Goal: Task Accomplishment & Management: Complete application form

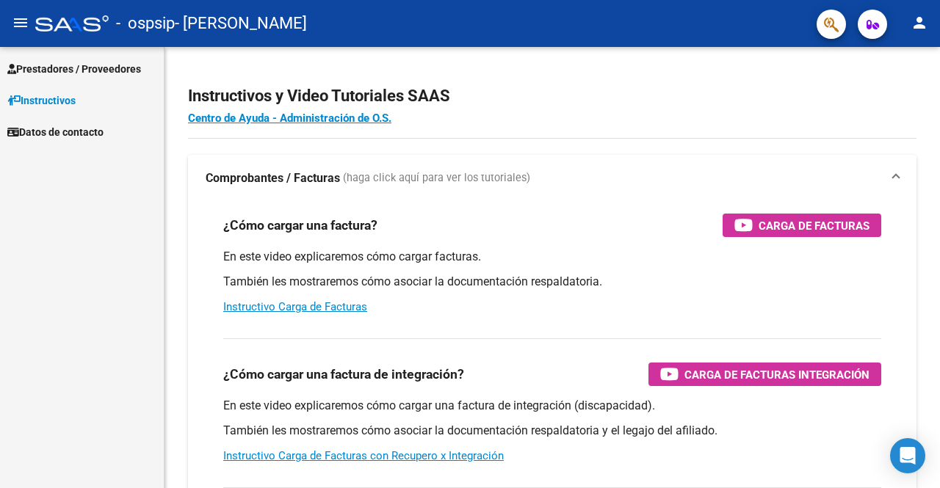
click at [111, 64] on span "Prestadores / Proveedores" at bounding box center [74, 69] width 134 height 16
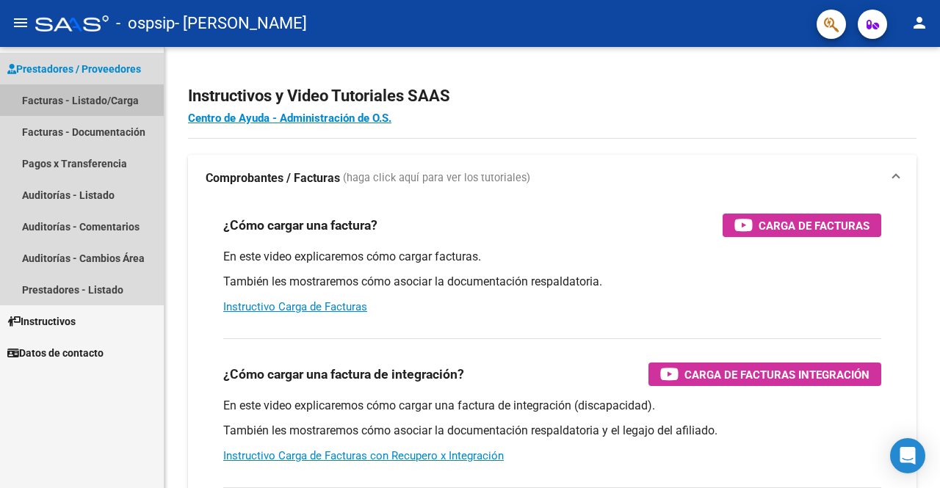
click at [97, 97] on link "Facturas - Listado/Carga" at bounding box center [82, 100] width 164 height 32
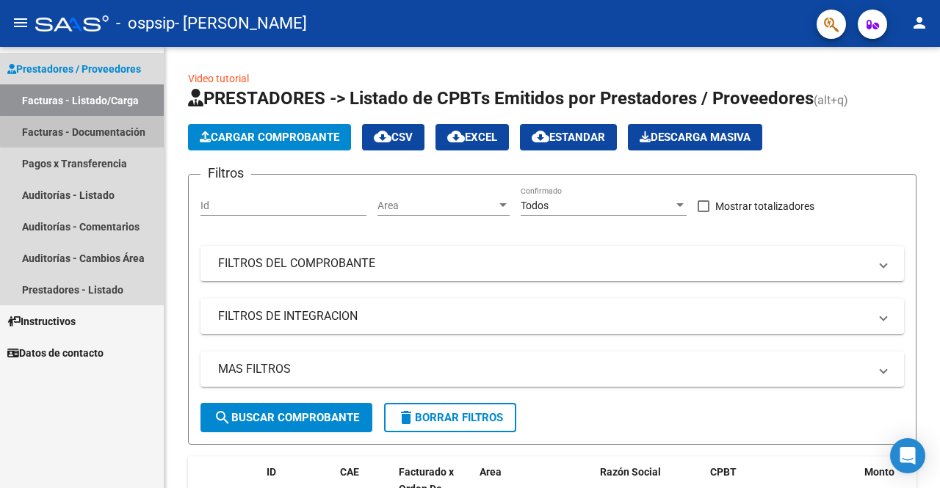
click at [131, 131] on link "Facturas - Documentación" at bounding box center [82, 132] width 164 height 32
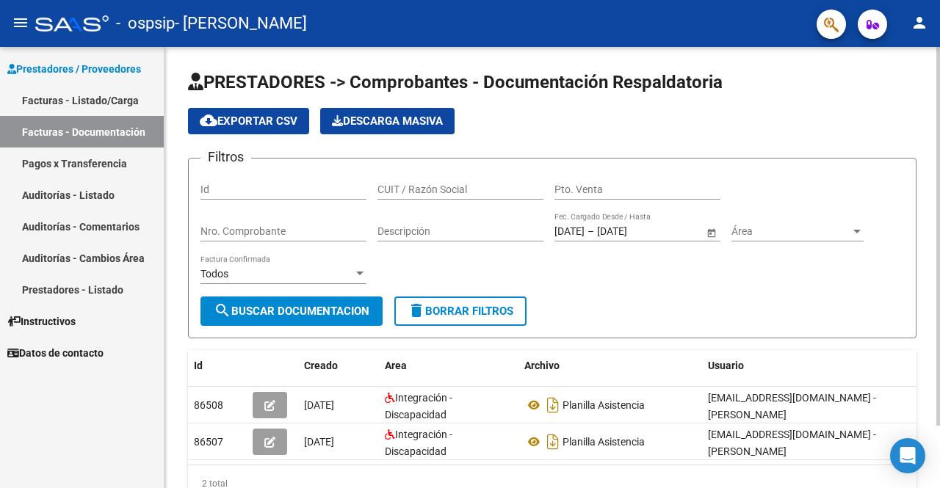
click at [937, 438] on div at bounding box center [938, 267] width 4 height 441
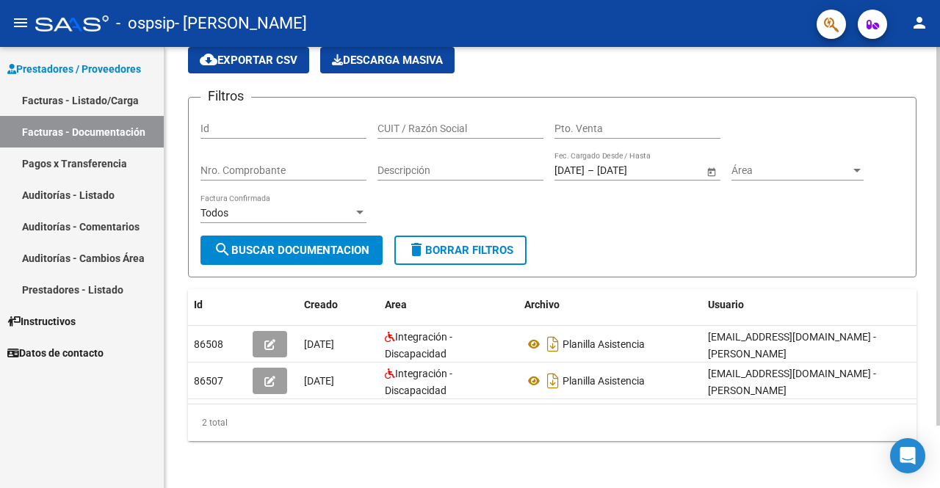
click at [935, 70] on div "PRESTADORES -> Comprobantes - Documentación Respaldatoria cloud_download Export…" at bounding box center [553, 237] width 776 height 502
click at [935, 65] on div "PRESTADORES -> Comprobantes - Documentación Respaldatoria cloud_download Export…" at bounding box center [553, 237] width 776 height 502
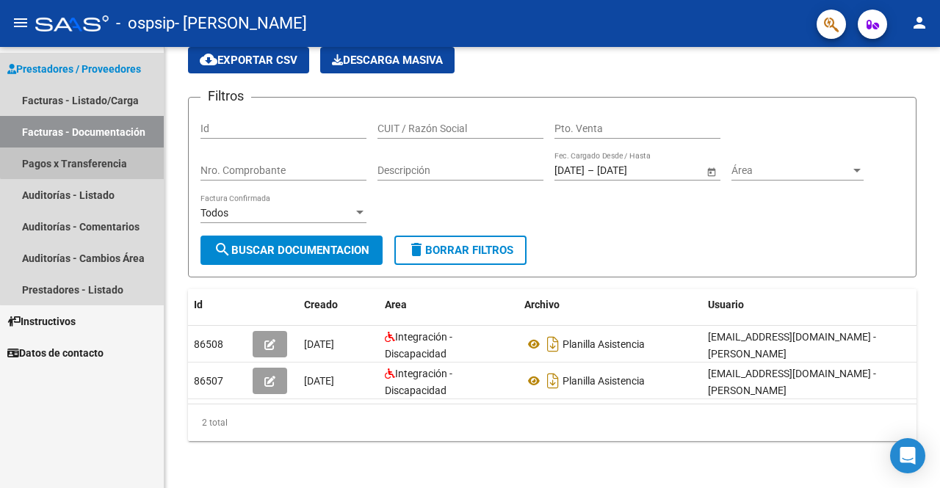
click at [108, 156] on link "Pagos x Transferencia" at bounding box center [82, 164] width 164 height 32
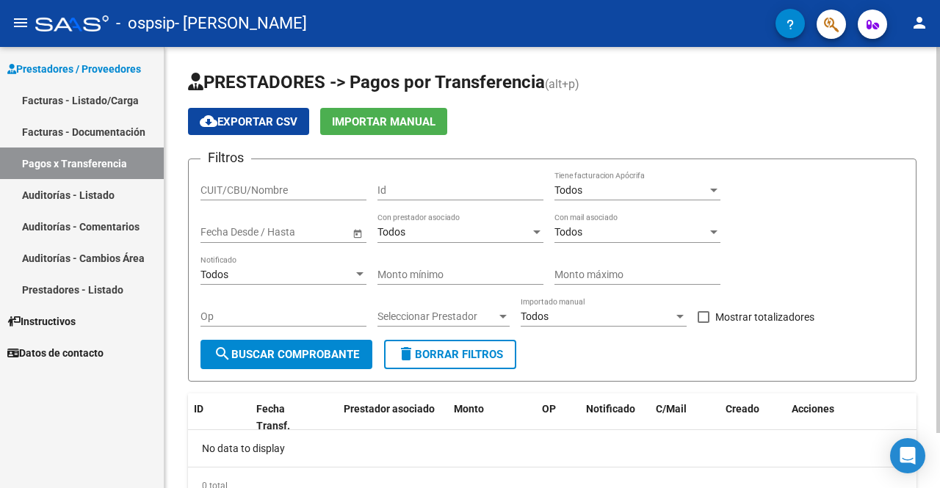
scroll to position [63, 0]
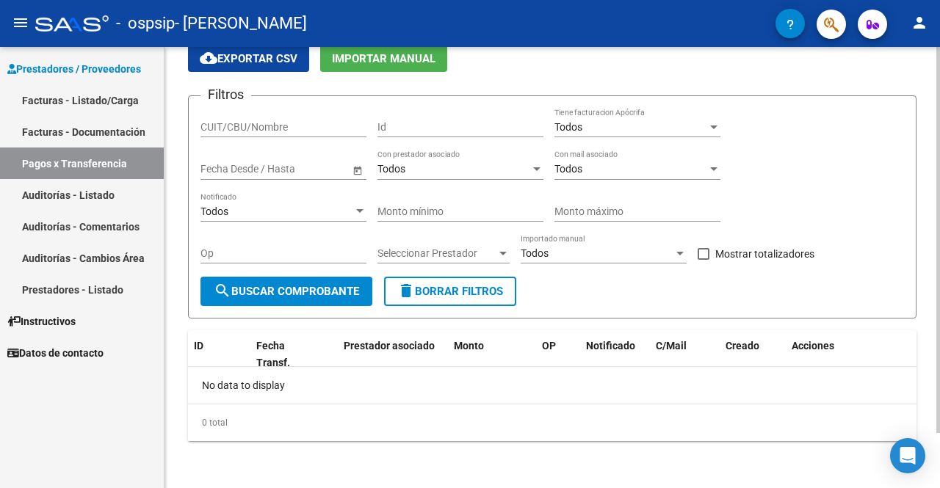
click at [939, 471] on div at bounding box center [938, 267] width 4 height 441
click at [936, 69] on div "PRESTADORES -> Pagos por Transferencia (alt+p) cloud_download Exportar CSV Impo…" at bounding box center [553, 236] width 776 height 505
click at [939, 77] on div at bounding box center [938, 267] width 4 height 441
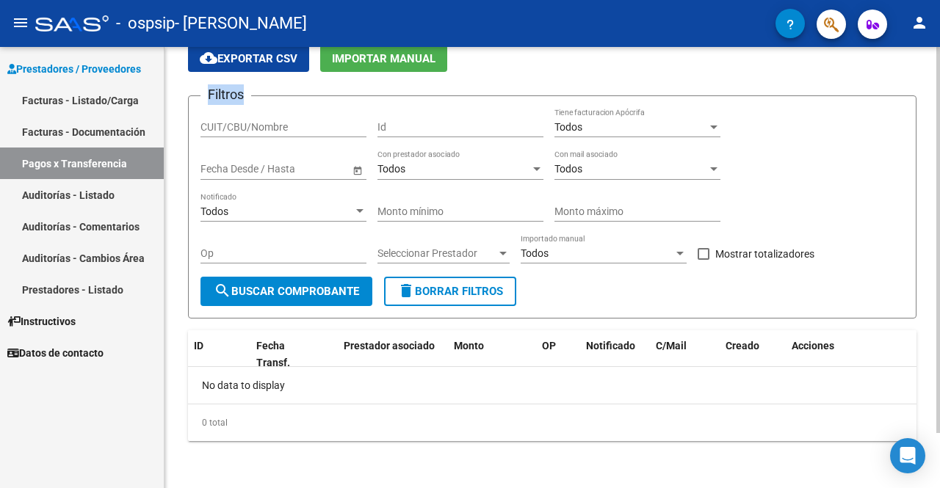
scroll to position [0, 0]
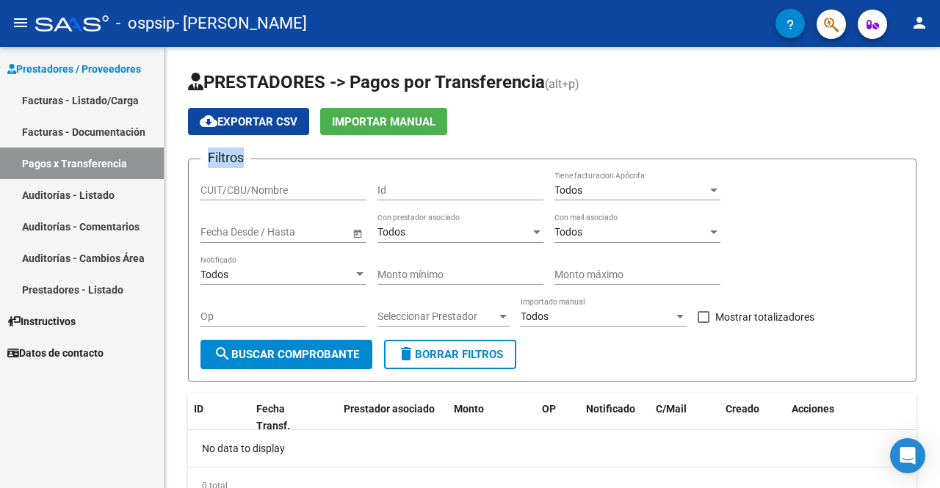
click at [65, 106] on link "Facturas - Listado/Carga" at bounding box center [82, 100] width 164 height 32
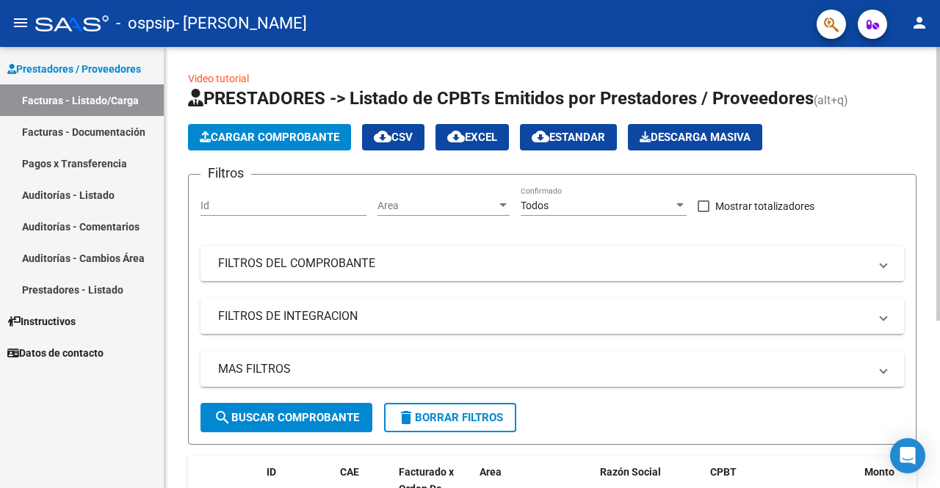
click at [286, 137] on span "Cargar Comprobante" at bounding box center [270, 137] width 140 height 13
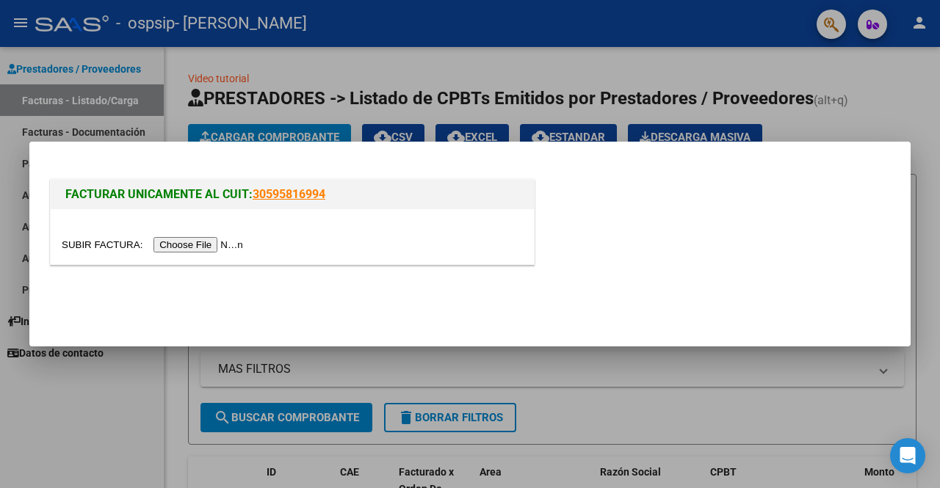
click at [233, 244] on input "file" at bounding box center [155, 244] width 186 height 15
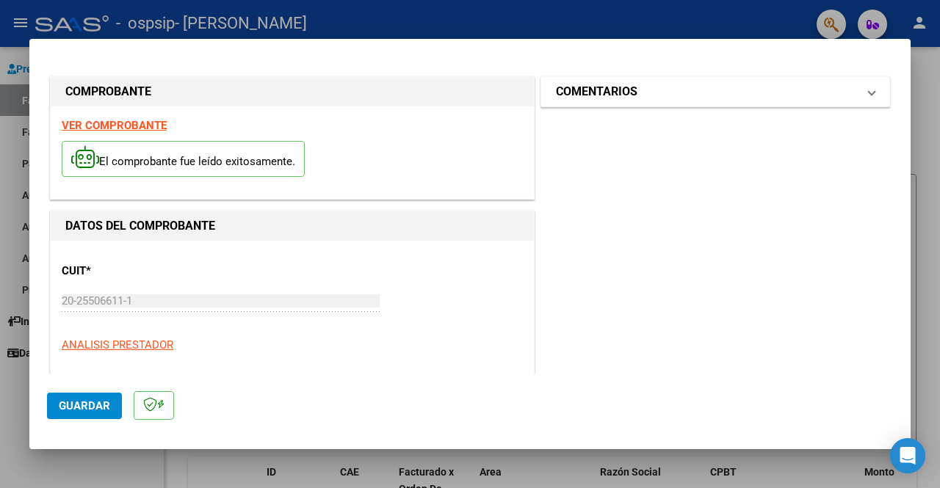
click at [869, 88] on span at bounding box center [872, 92] width 6 height 18
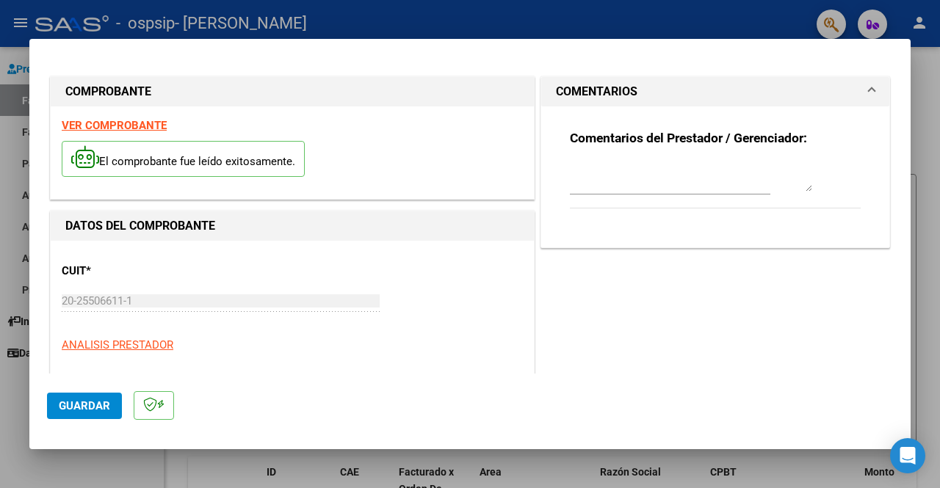
click at [869, 88] on span at bounding box center [872, 92] width 6 height 18
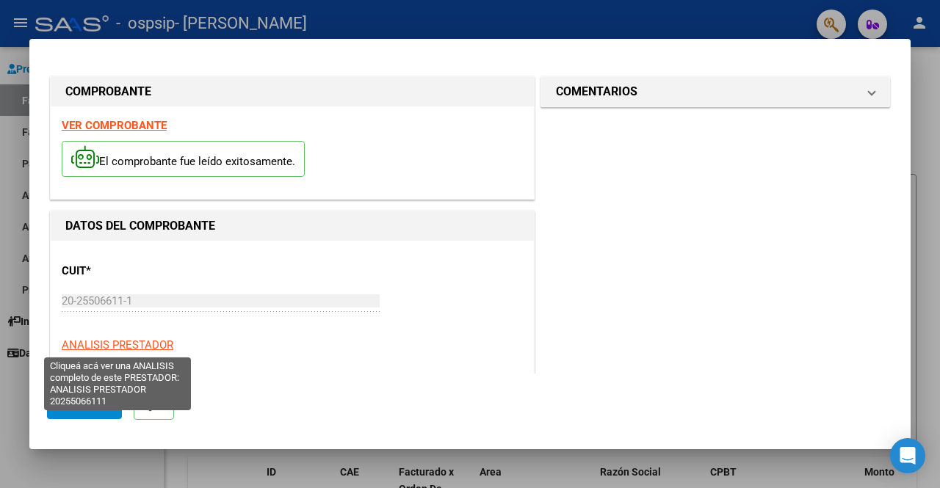
click at [137, 350] on span "ANALISIS PRESTADOR" at bounding box center [118, 345] width 112 height 13
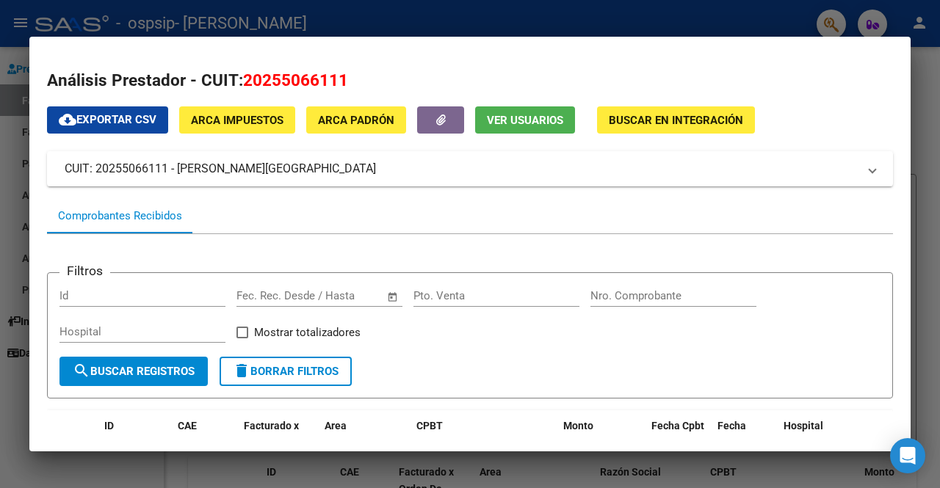
click at [765, 24] on div at bounding box center [470, 244] width 940 height 488
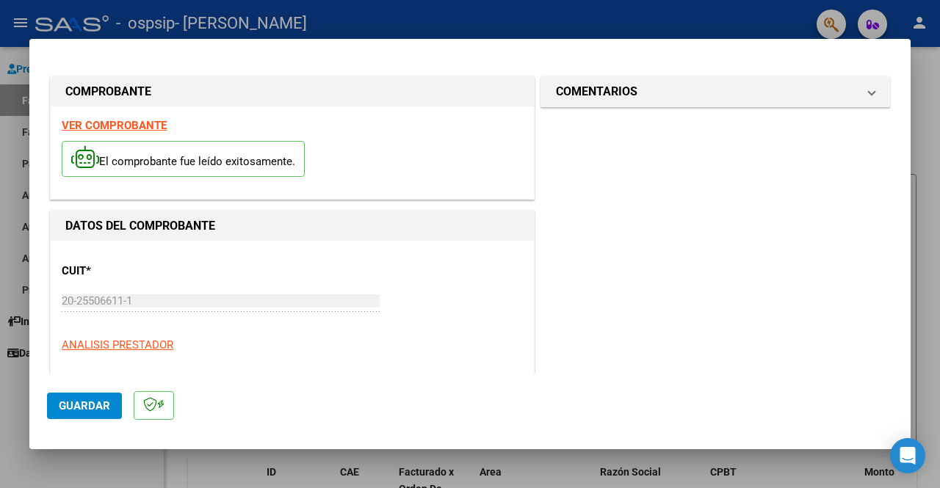
click at [97, 401] on span "Guardar" at bounding box center [84, 406] width 51 height 13
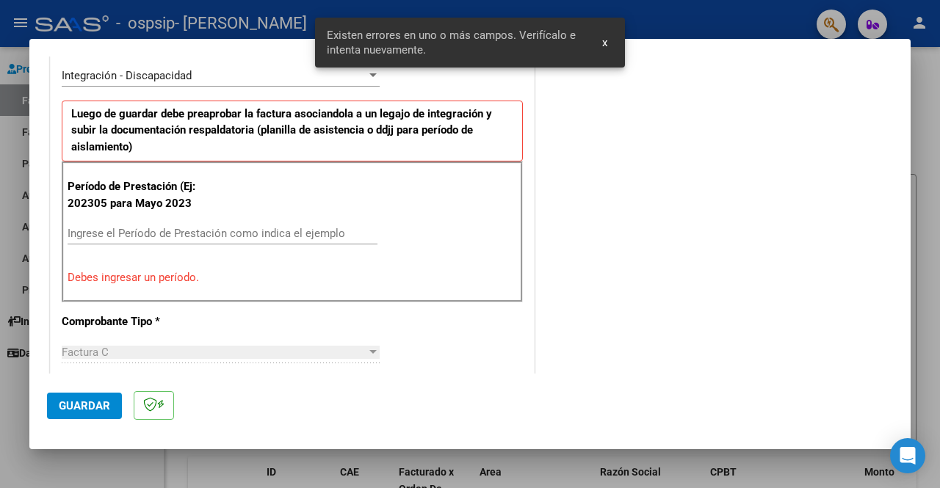
scroll to position [342, 0]
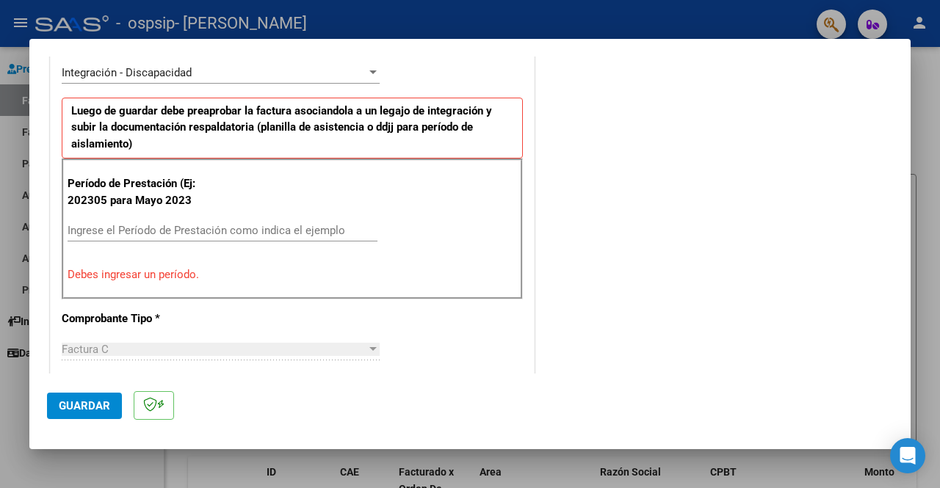
click at [154, 229] on input "Ingrese el Período de Prestación como indica el ejemplo" at bounding box center [223, 230] width 310 height 13
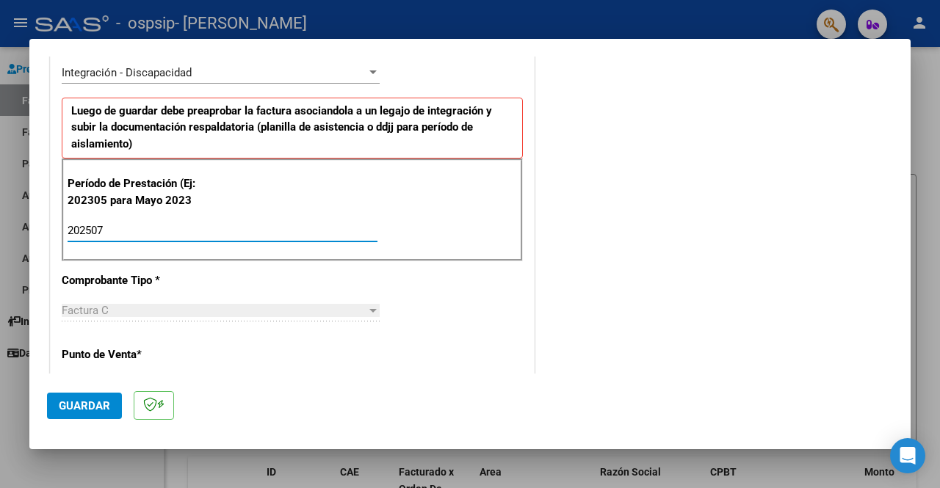
type input "202507"
click at [171, 307] on div "Factura C" at bounding box center [214, 310] width 305 height 13
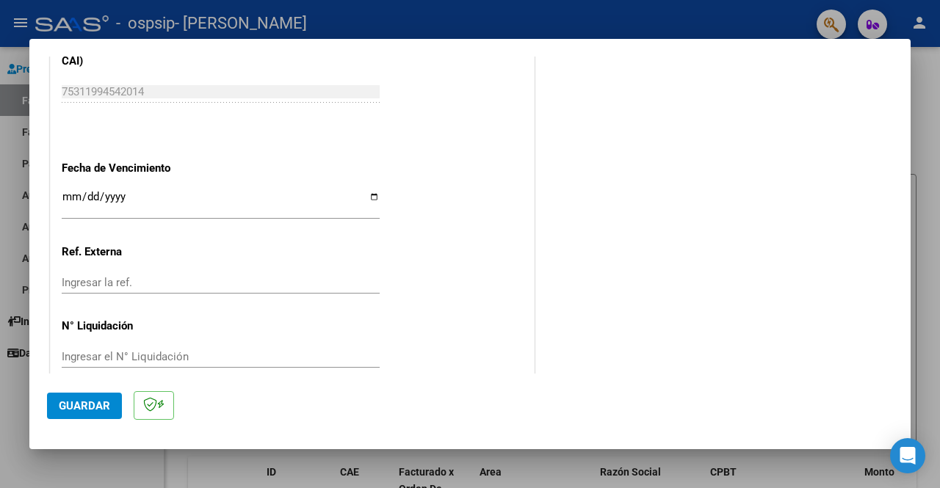
scroll to position [981, 0]
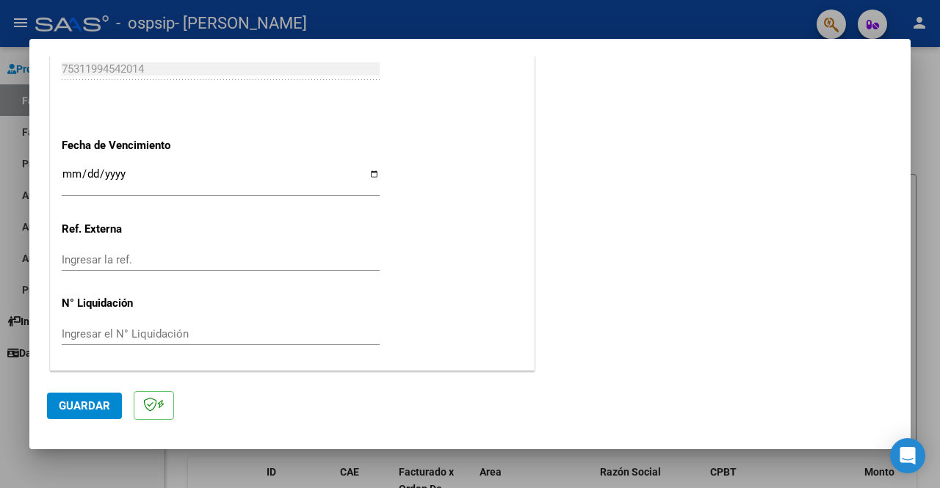
click at [375, 171] on input "Ingresar la fecha" at bounding box center [221, 180] width 318 height 24
type input "[DATE]"
click at [145, 259] on input "Ingresar la ref." at bounding box center [221, 259] width 318 height 13
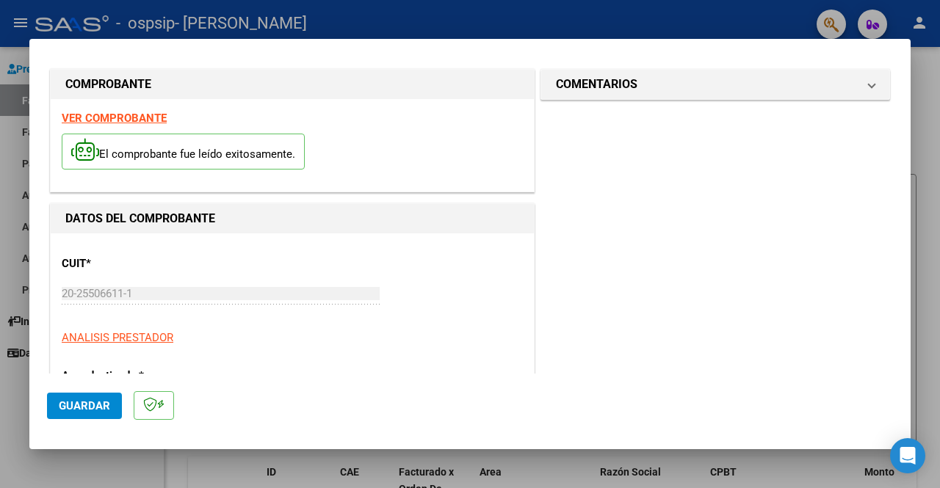
scroll to position [0, 0]
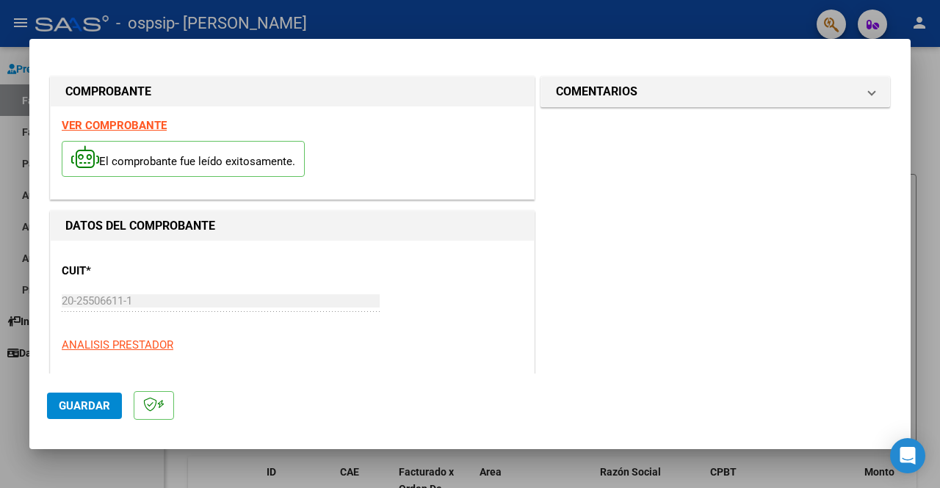
click at [96, 401] on span "Guardar" at bounding box center [84, 406] width 51 height 13
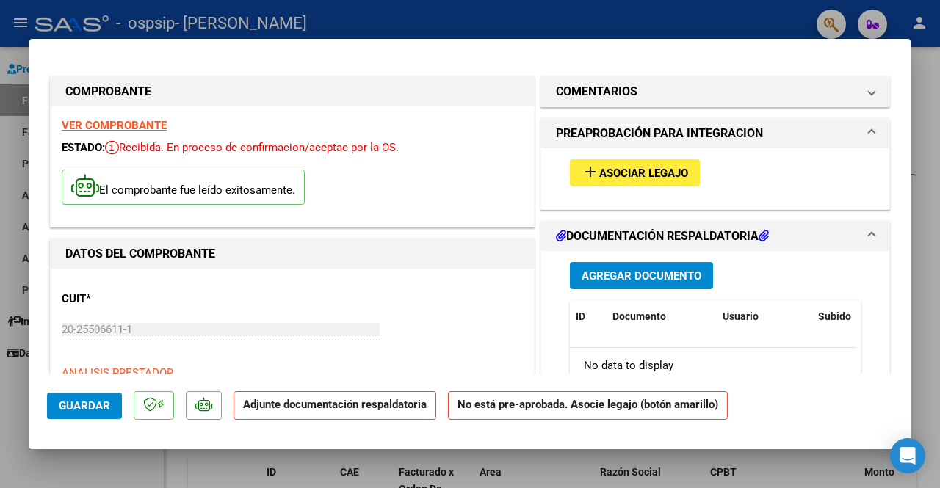
click at [856, 126] on span "PREAPROBACIÓN PARA INTEGRACION" at bounding box center [712, 134] width 313 height 18
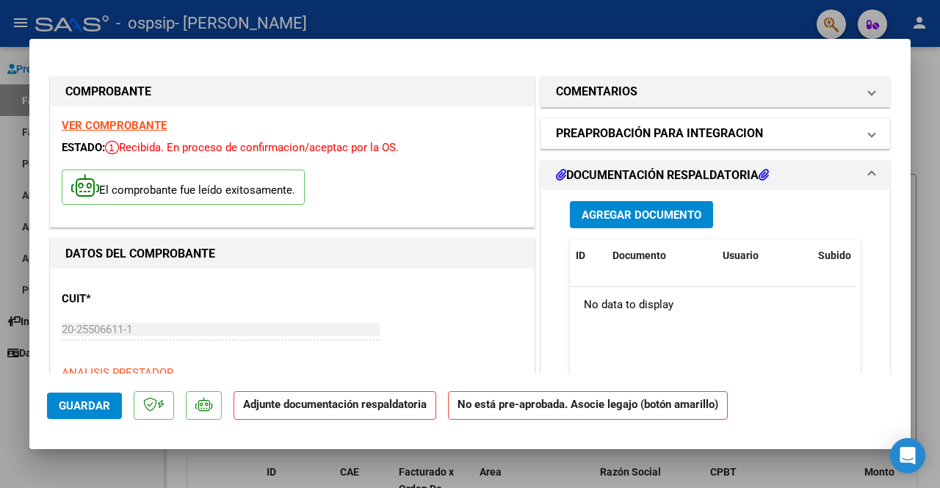
click at [856, 126] on span "PREAPROBACIÓN PARA INTEGRACION" at bounding box center [712, 134] width 313 height 18
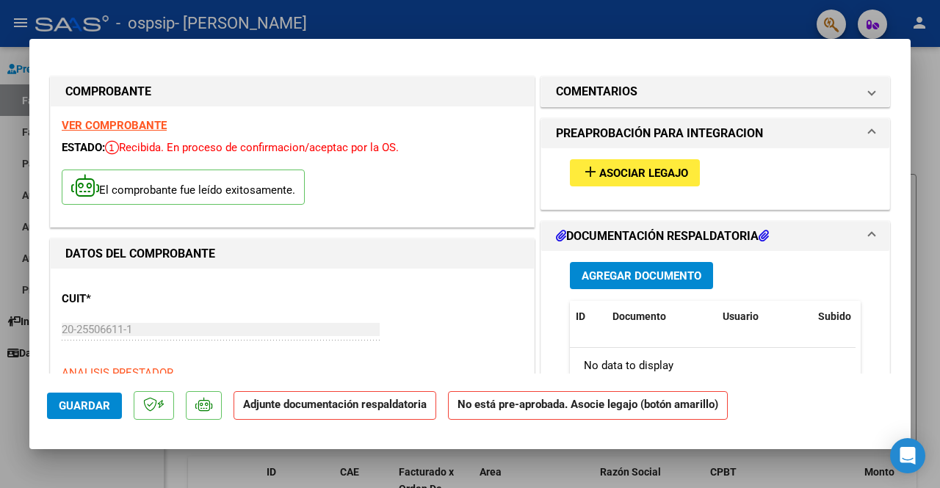
click at [638, 279] on span "Agregar Documento" at bounding box center [642, 276] width 120 height 13
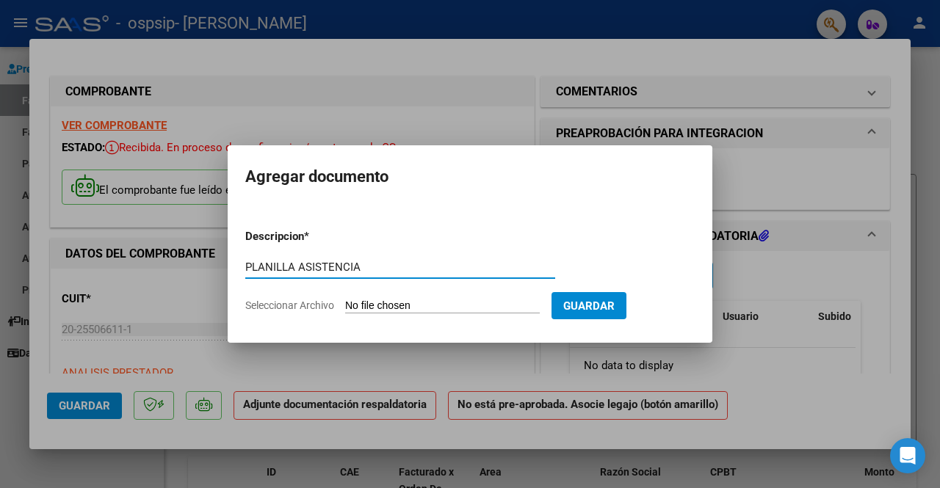
type input "PLANILLA ASISTENCIA"
click at [308, 308] on span "Seleccionar Archivo" at bounding box center [289, 306] width 89 height 12
click at [345, 308] on input "Seleccionar Archivo" at bounding box center [442, 307] width 195 height 14
type input "C:\fakepath\Planilla asistencia [PERSON_NAME][DATE] 7-2025.pdf"
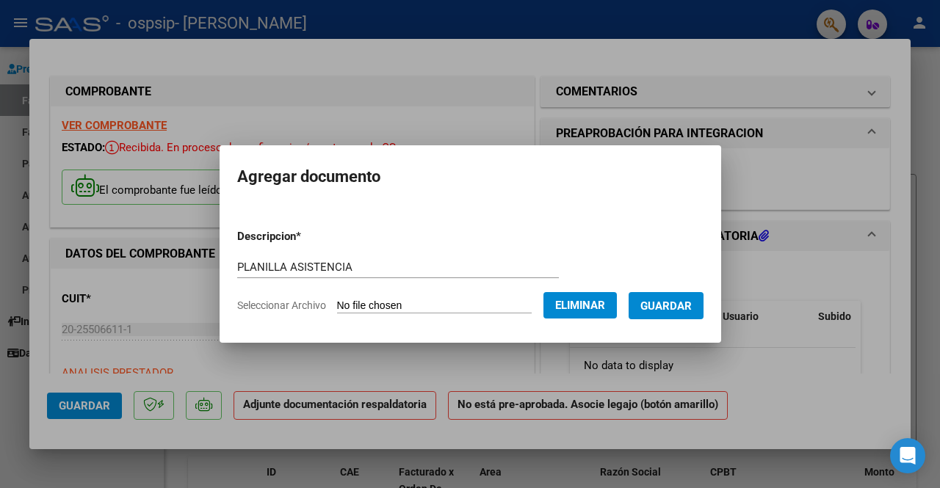
click at [671, 311] on span "Guardar" at bounding box center [665, 306] width 51 height 13
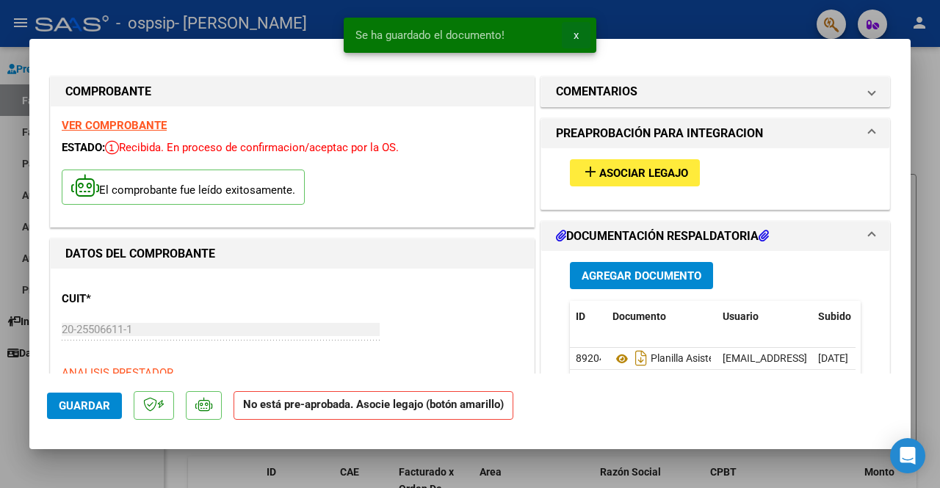
click at [577, 36] on span "x" at bounding box center [576, 35] width 5 height 13
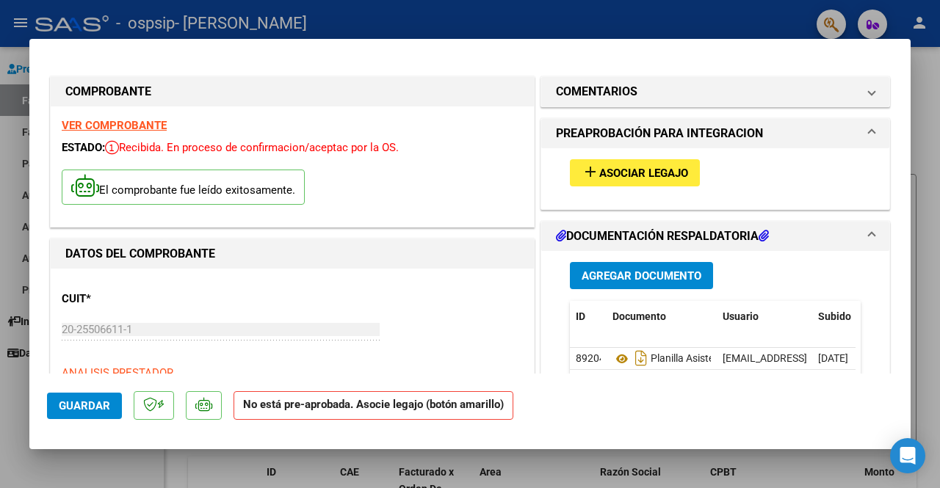
click at [624, 172] on span "Asociar Legajo" at bounding box center [643, 173] width 89 height 13
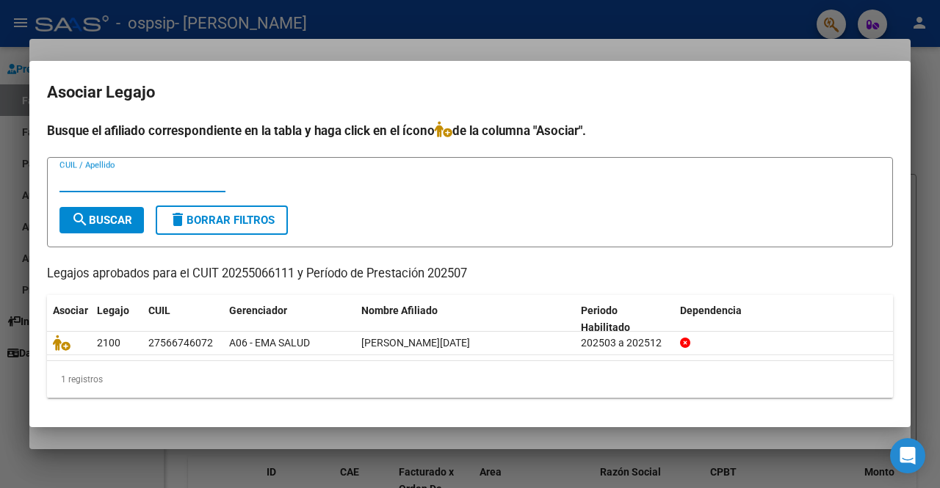
click at [110, 181] on input "CUIL / Apellido" at bounding box center [142, 180] width 166 height 13
type input "[PERSON_NAME]"
click at [102, 222] on span "search Buscar" at bounding box center [101, 220] width 61 height 13
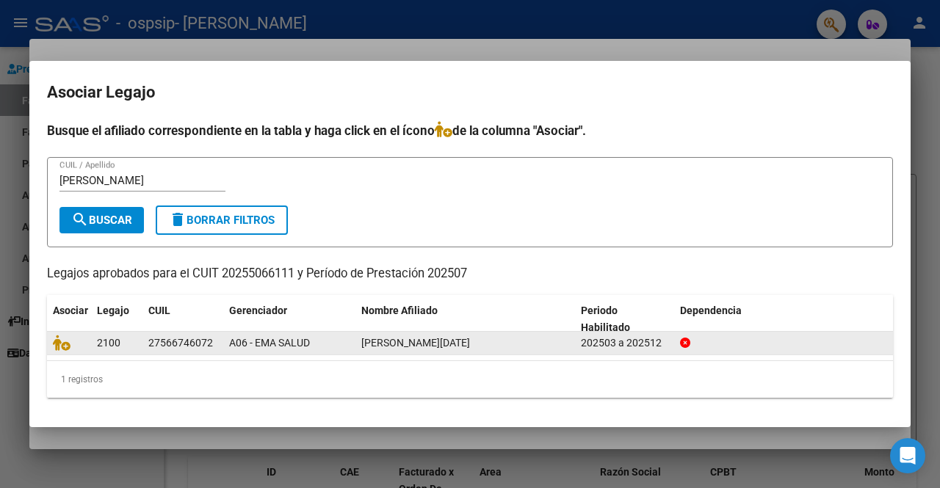
click at [123, 341] on div "2100" at bounding box center [117, 343] width 40 height 17
click at [172, 353] on datatable-body-cell "27566746072" at bounding box center [182, 343] width 81 height 23
click at [647, 344] on div "202503 a 202512" at bounding box center [624, 343] width 87 height 17
click at [685, 342] on icon at bounding box center [685, 343] width 10 height 10
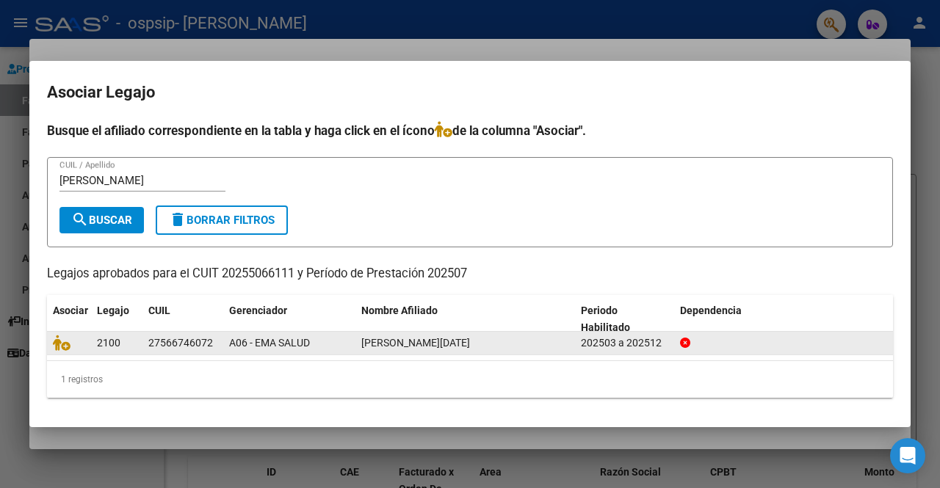
click at [560, 339] on div "[PERSON_NAME][DATE]" at bounding box center [465, 343] width 208 height 17
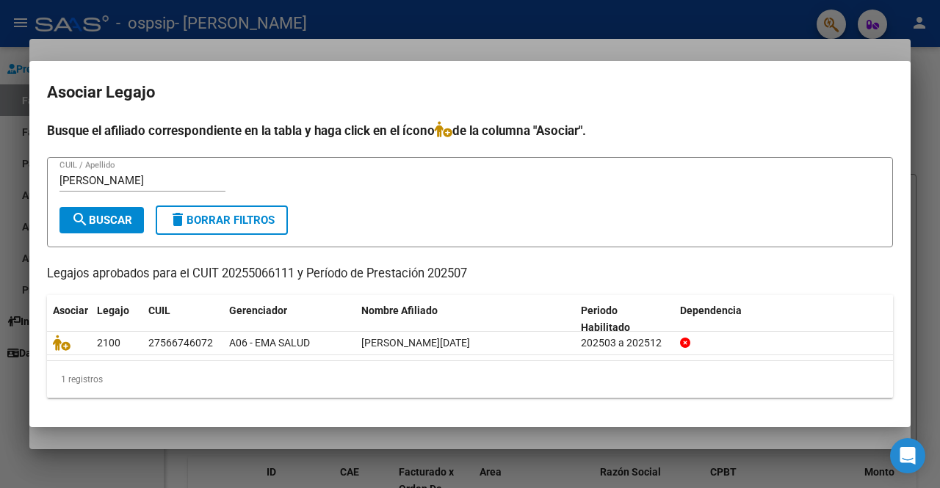
click at [94, 375] on div "1 registros" at bounding box center [470, 379] width 846 height 37
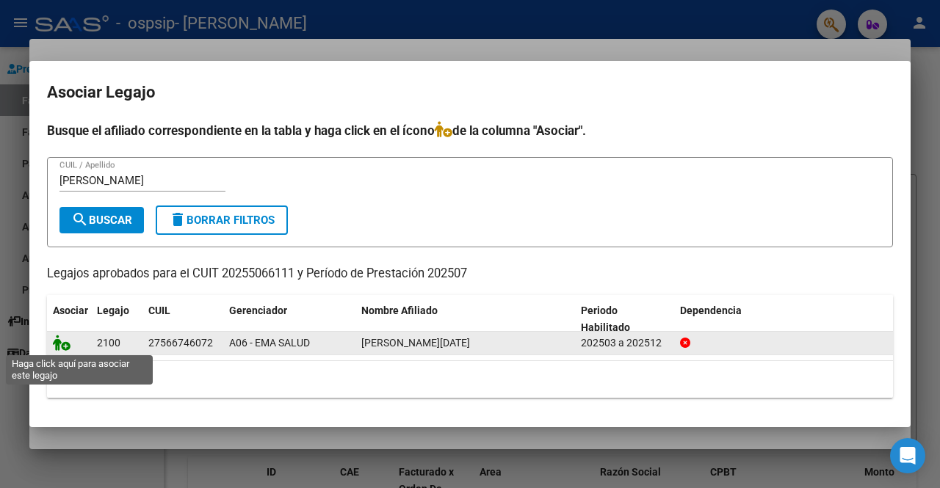
click at [66, 347] on icon at bounding box center [62, 343] width 18 height 16
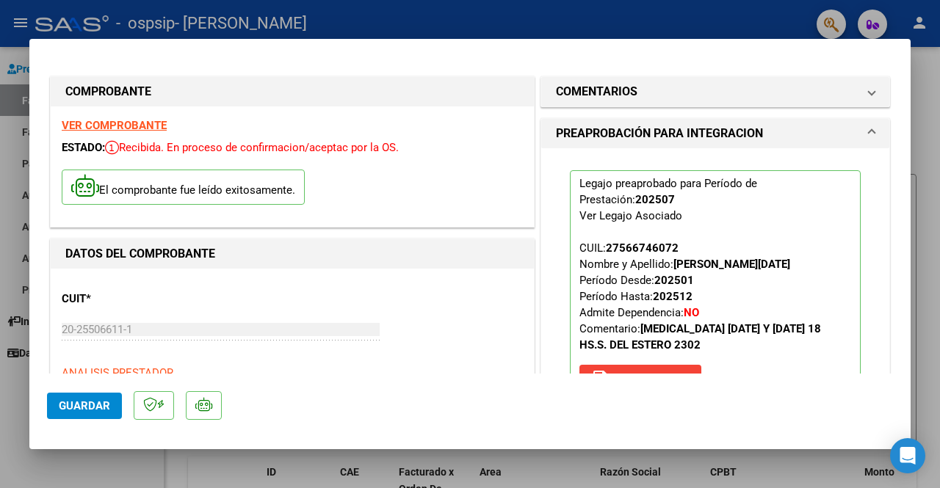
click at [869, 132] on span at bounding box center [872, 134] width 6 height 18
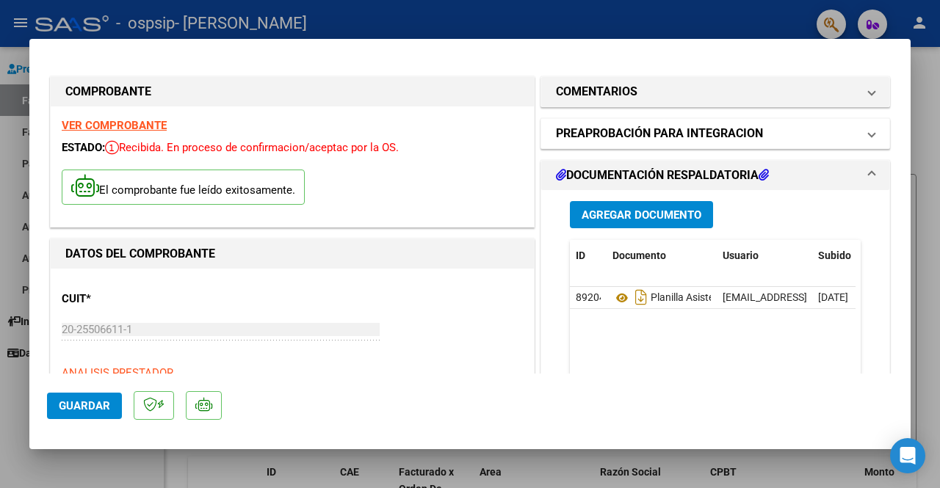
click at [869, 132] on span at bounding box center [872, 134] width 6 height 18
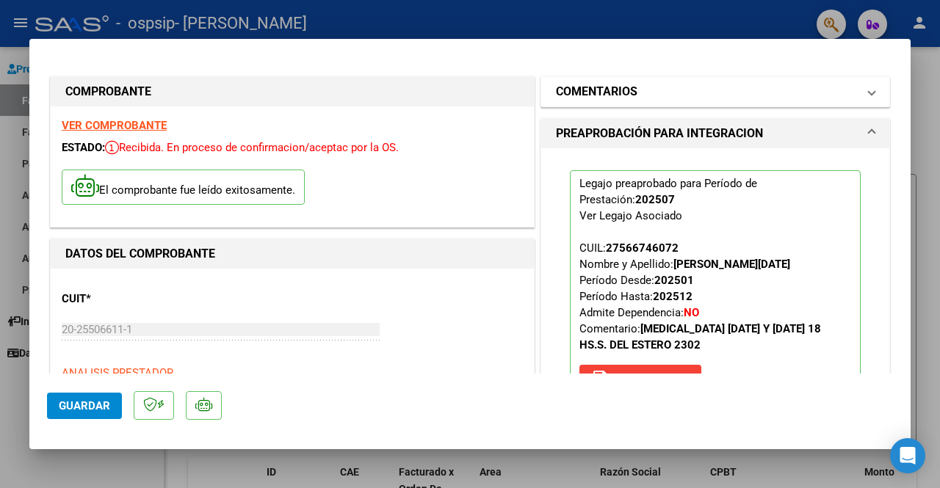
click at [869, 95] on span at bounding box center [872, 92] width 6 height 18
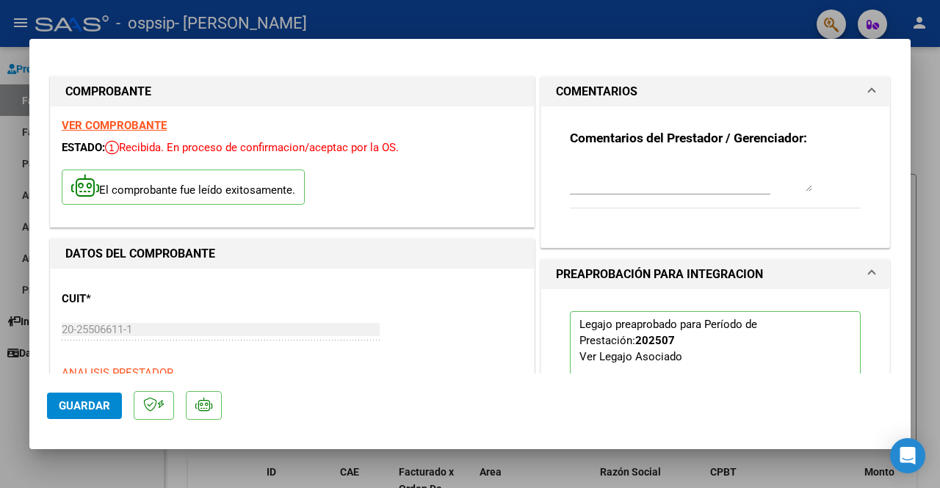
click at [857, 95] on span "COMENTARIOS" at bounding box center [712, 92] width 313 height 18
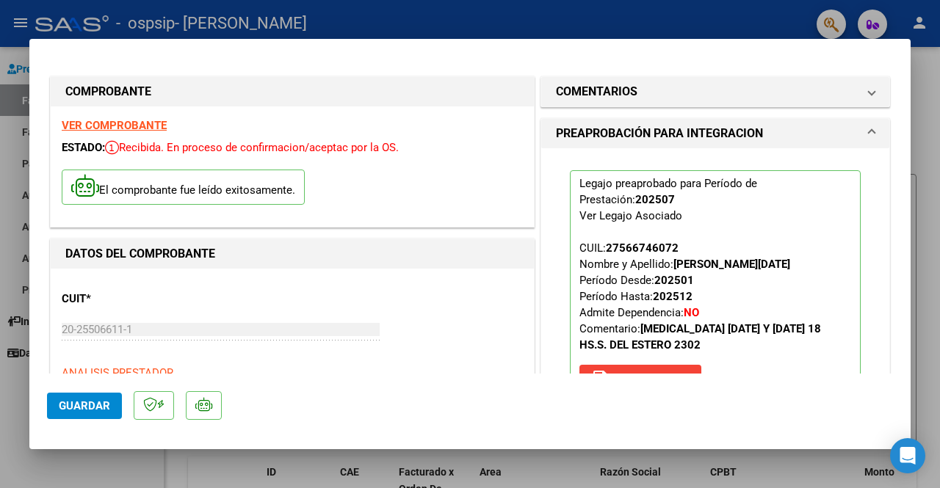
click at [98, 412] on span "Guardar" at bounding box center [84, 406] width 51 height 13
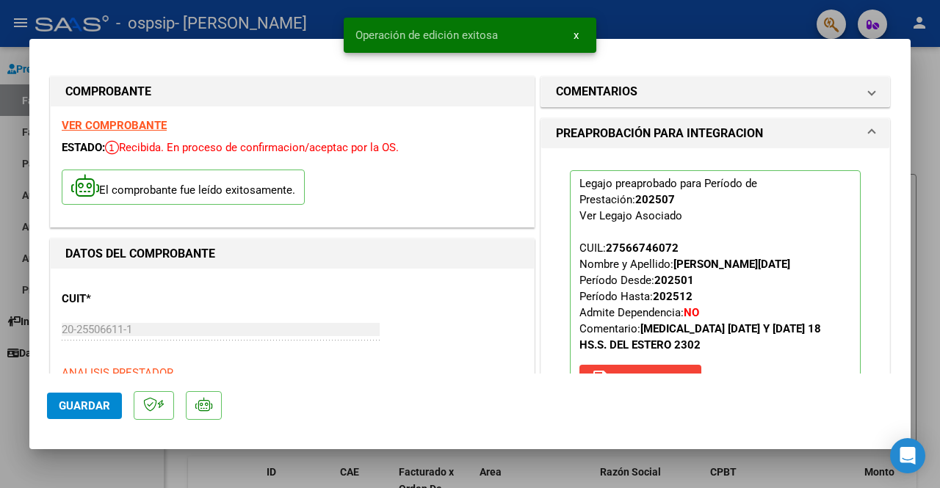
click at [575, 36] on span "x" at bounding box center [576, 35] width 5 height 13
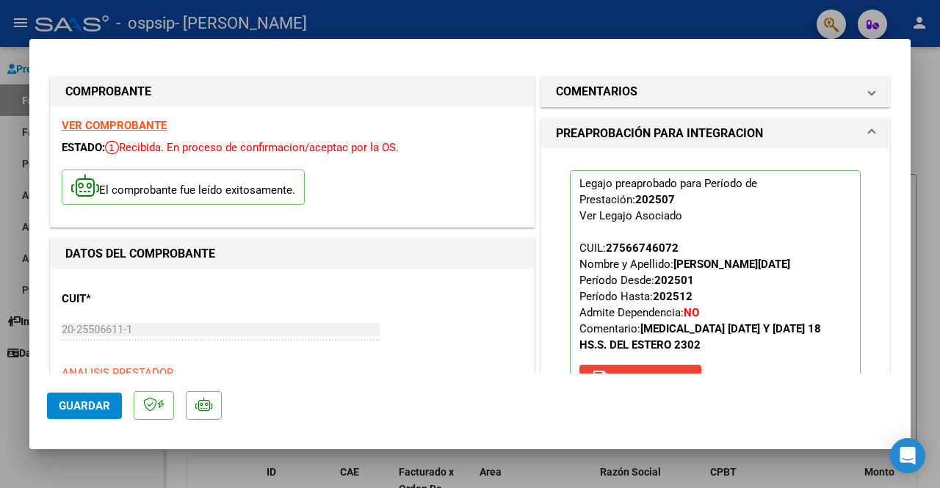
click at [57, 405] on button "Guardar" at bounding box center [84, 406] width 75 height 26
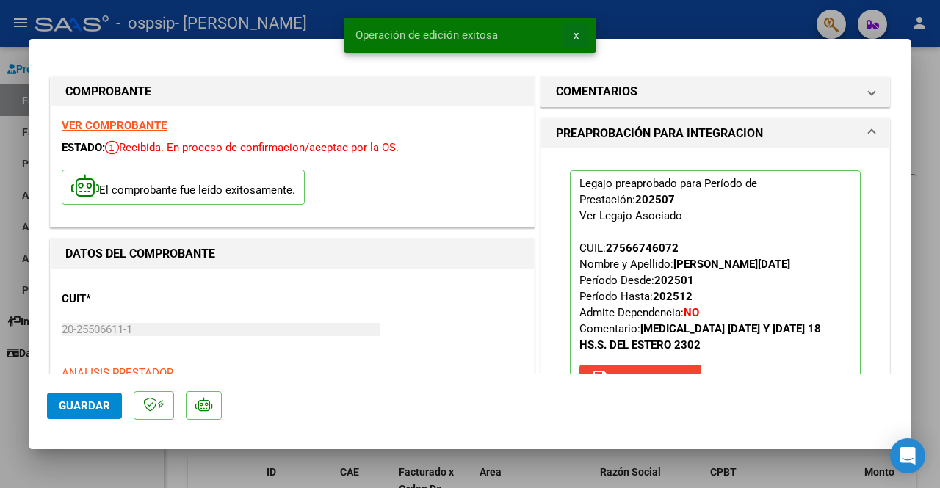
click at [579, 35] on button "x" at bounding box center [576, 35] width 29 height 26
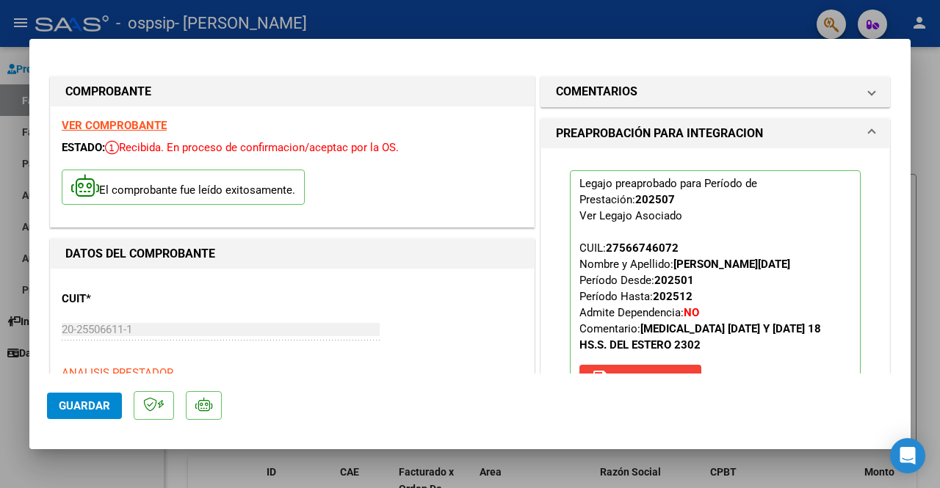
click at [937, 180] on div at bounding box center [470, 244] width 940 height 488
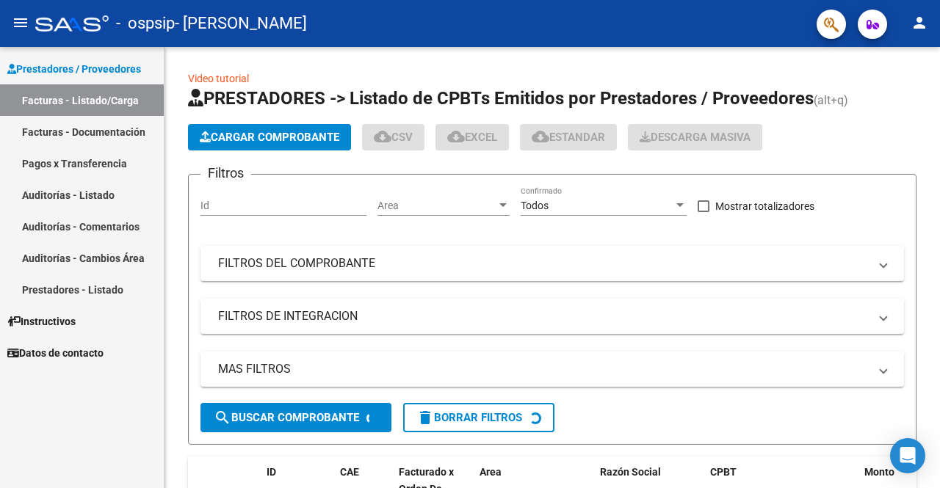
click at [937, 180] on div at bounding box center [938, 183] width 4 height 272
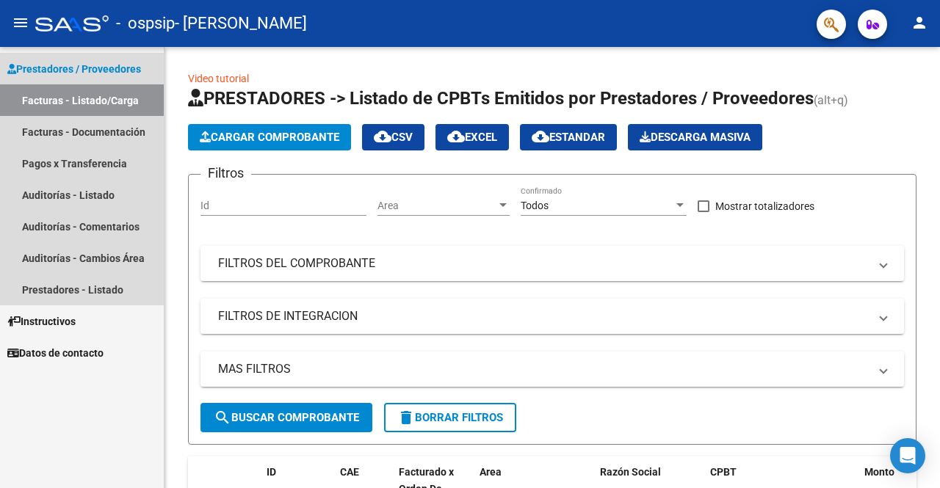
click at [39, 73] on span "Prestadores / Proveedores" at bounding box center [74, 69] width 134 height 16
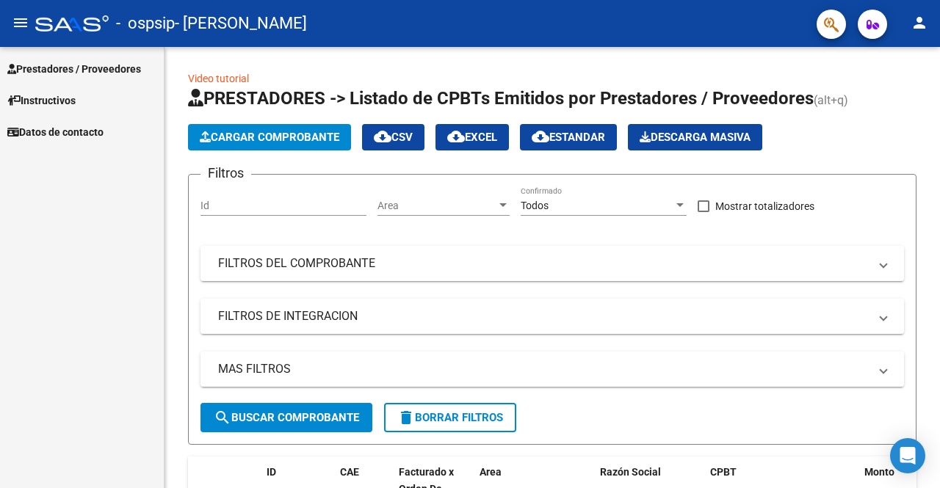
click at [46, 74] on span "Prestadores / Proveedores" at bounding box center [74, 69] width 134 height 16
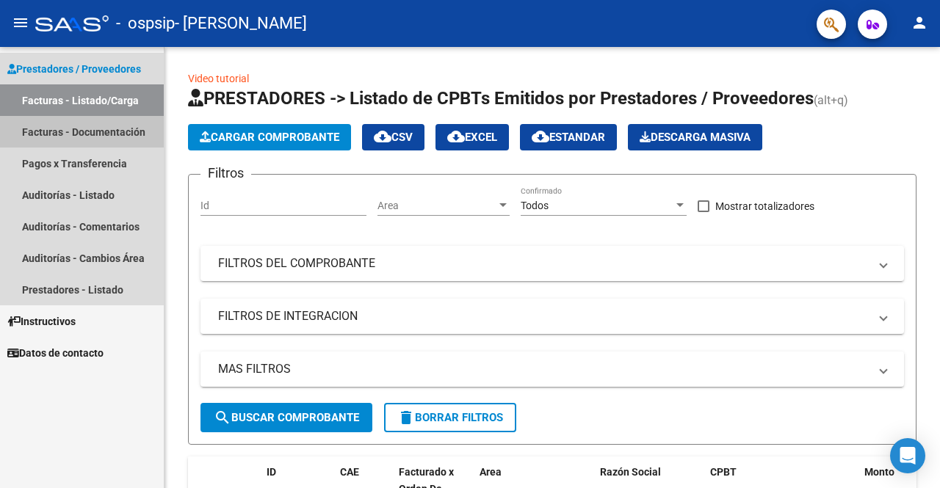
click at [64, 123] on link "Facturas - Documentación" at bounding box center [82, 132] width 164 height 32
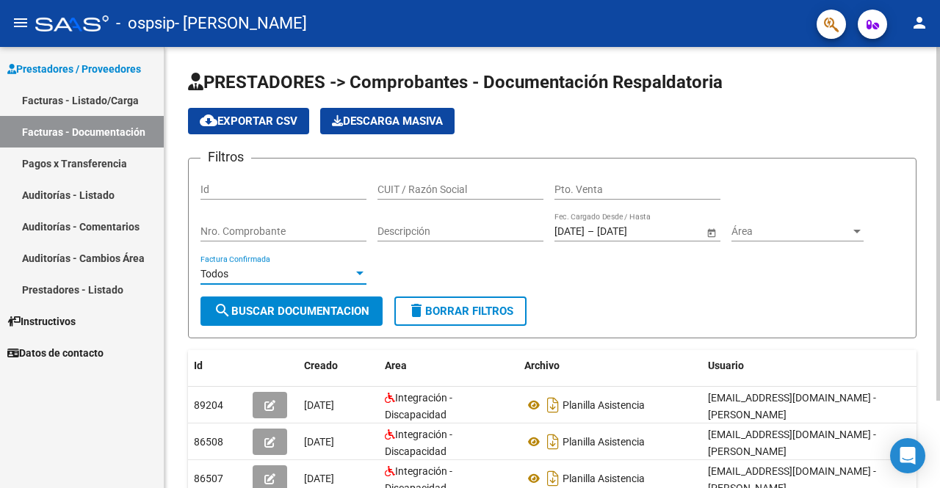
click at [359, 277] on div at bounding box center [359, 274] width 13 height 12
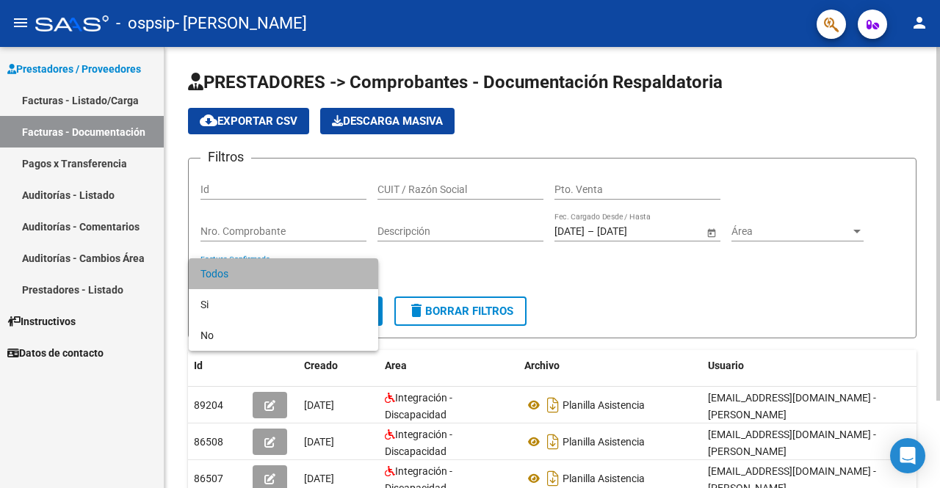
click at [359, 277] on span "Todos" at bounding box center [284, 274] width 166 height 31
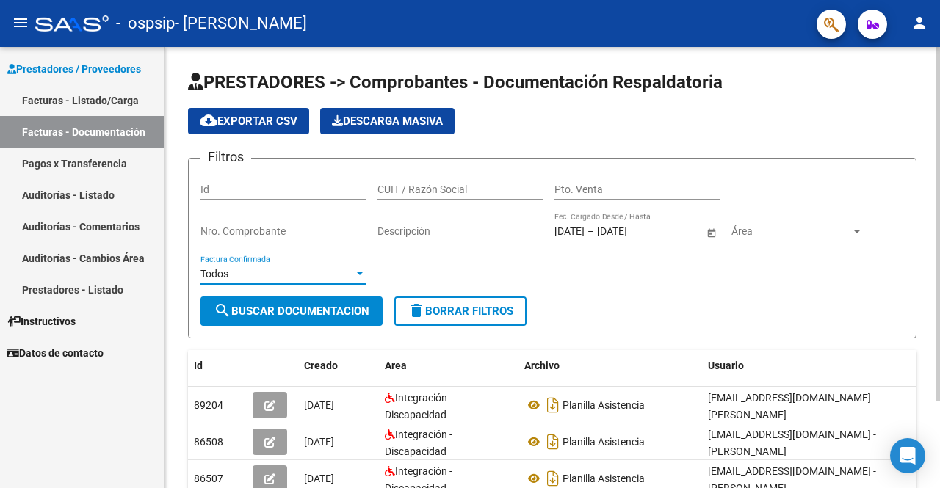
click at [936, 411] on div at bounding box center [938, 267] width 4 height 441
